Goal: Task Accomplishment & Management: Manage account settings

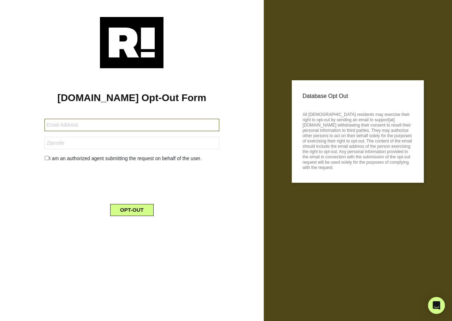
type input "[EMAIL_ADDRESS][DOMAIN_NAME]"
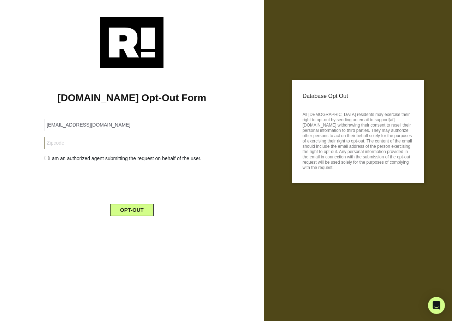
type input "27284"
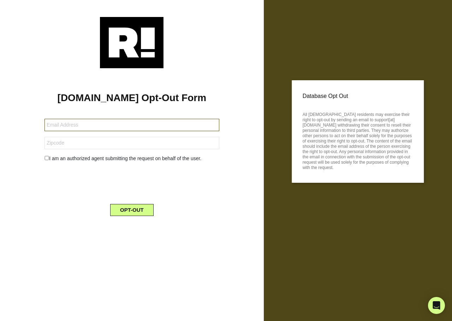
type input "lee_stamper@yahoo.com"
type input "75114"
